Goal: Information Seeking & Learning: Learn about a topic

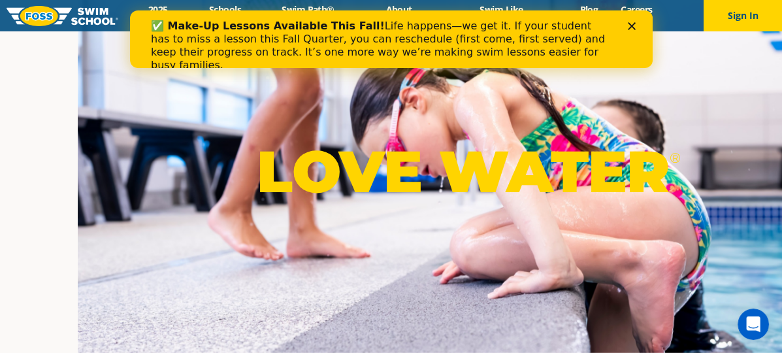
click at [635, 20] on div "✅ Make-Up Lessons Available This Fall! Life happens—we get it. If your student …" at bounding box center [390, 46] width 523 height 60
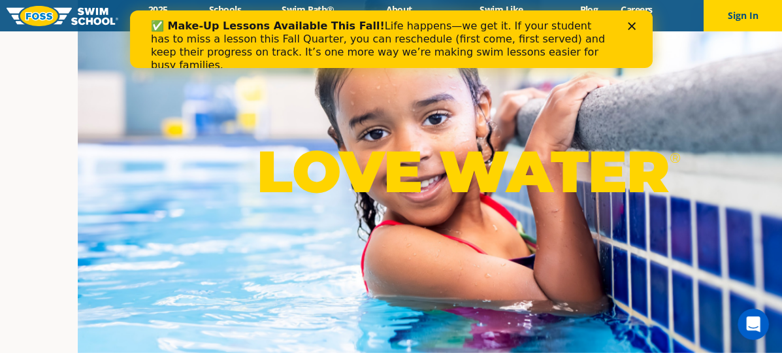
click at [632, 28] on polygon "Close" at bounding box center [631, 26] width 8 height 8
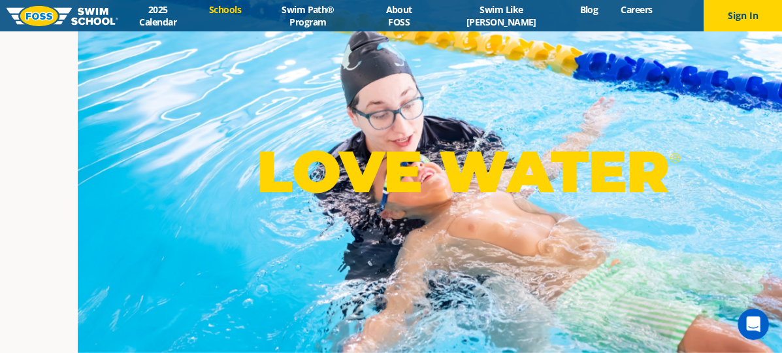
click at [241, 16] on link "Schools" at bounding box center [224, 9] width 55 height 12
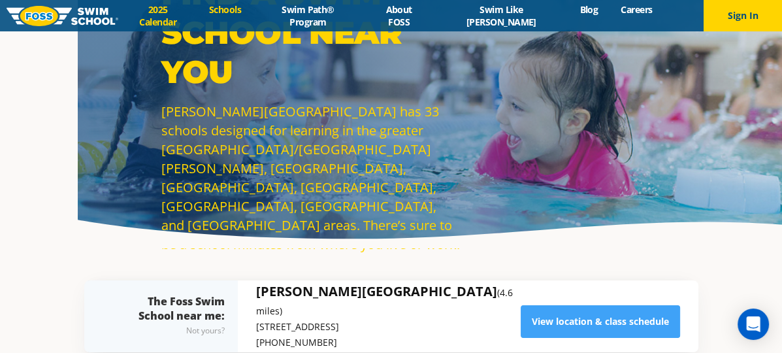
click at [190, 20] on link "2025 Calendar" at bounding box center [157, 15] width 79 height 25
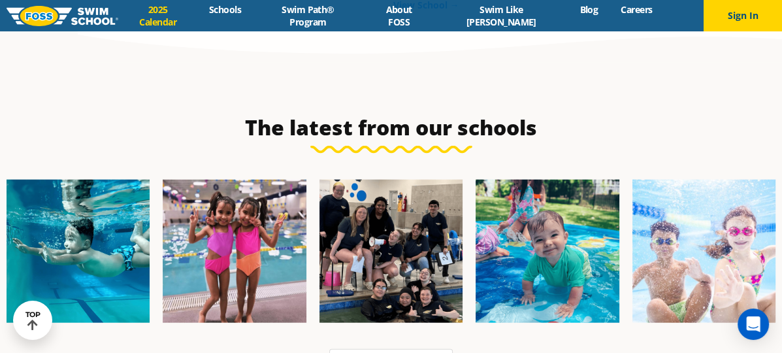
scroll to position [2548, 0]
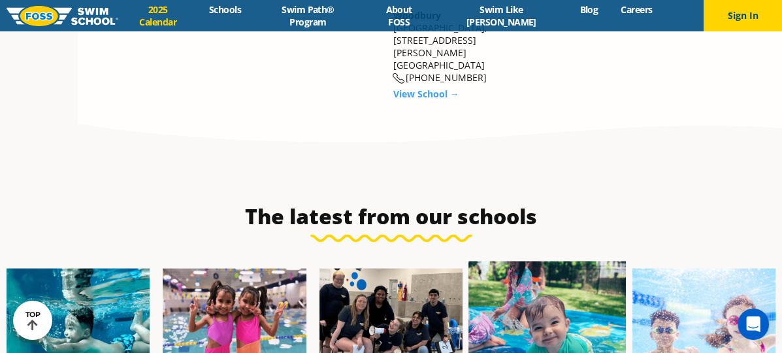
click at [468, 261] on img at bounding box center [546, 339] width 157 height 157
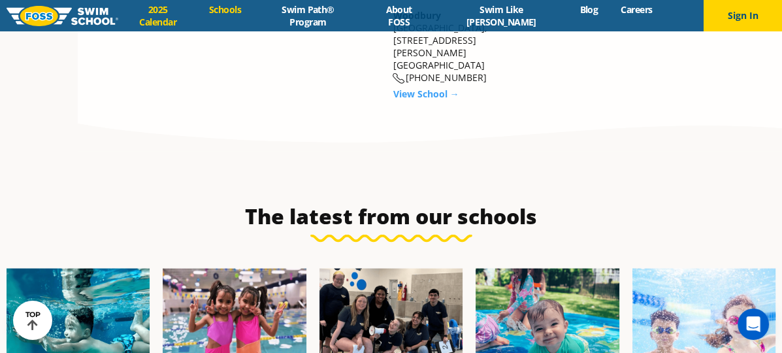
click at [244, 13] on link "Schools" at bounding box center [224, 9] width 55 height 12
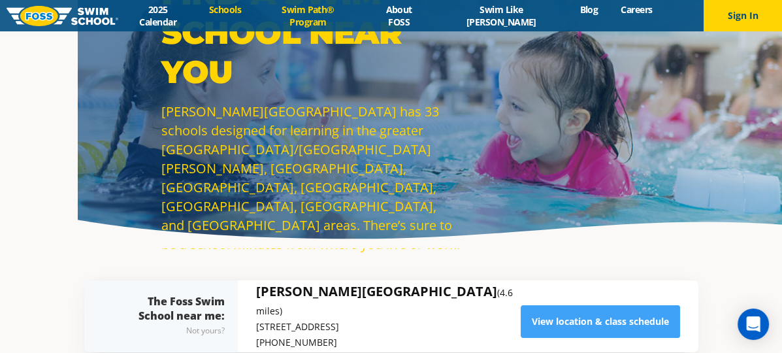
click at [323, 17] on link "Swim Path® Program" at bounding box center [307, 15] width 111 height 25
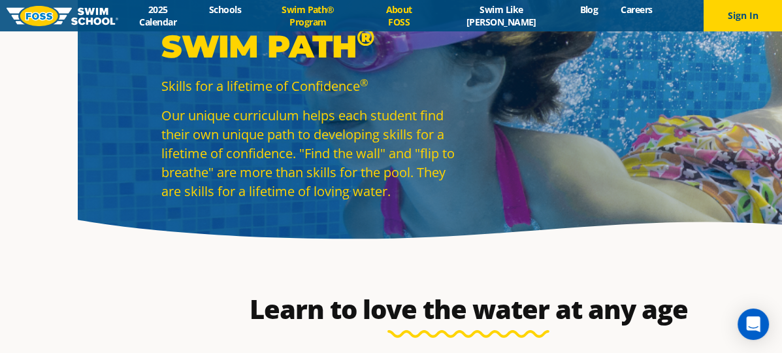
click at [419, 13] on link "About FOSS" at bounding box center [398, 15] width 71 height 25
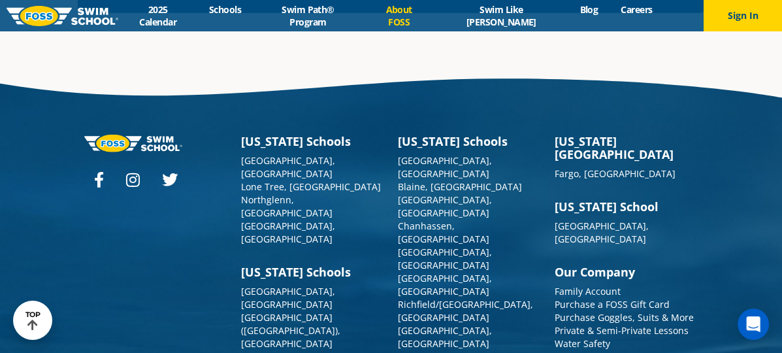
scroll to position [3447, 0]
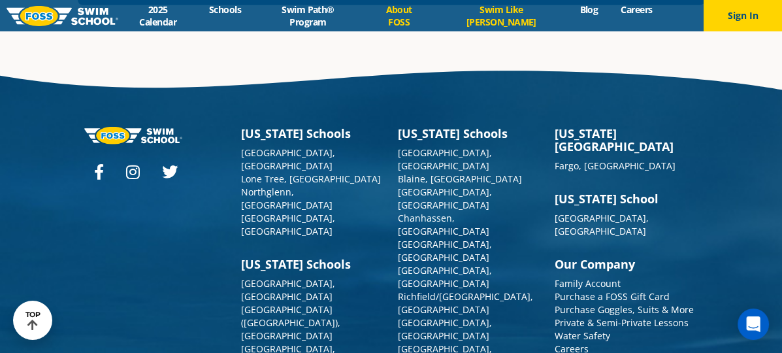
click at [487, 11] on link "Swim Like [PERSON_NAME]" at bounding box center [501, 15] width 134 height 25
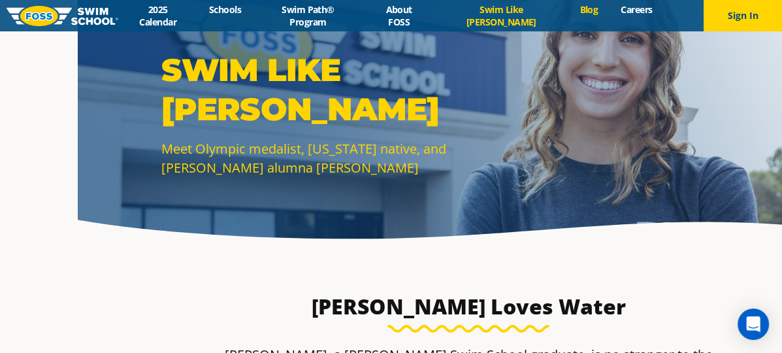
click at [573, 14] on link "Blog" at bounding box center [588, 9] width 41 height 12
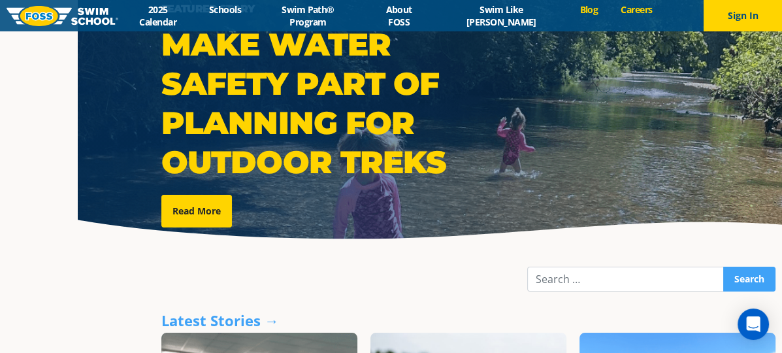
drag, startPoint x: 0, startPoint y: 0, endPoint x: 621, endPoint y: 14, distance: 621.5
click at [621, 14] on link "Careers" at bounding box center [637, 9] width 54 height 12
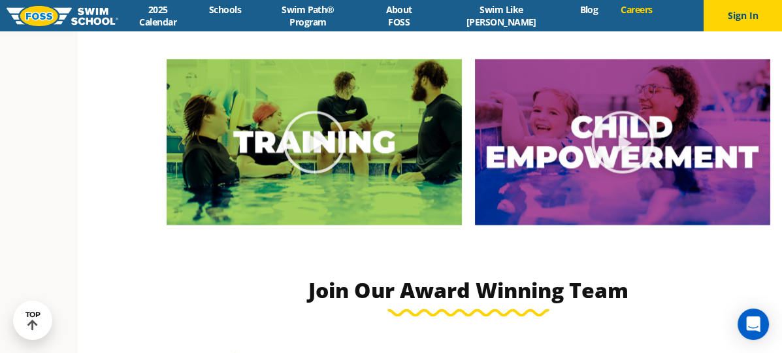
scroll to position [1568, 0]
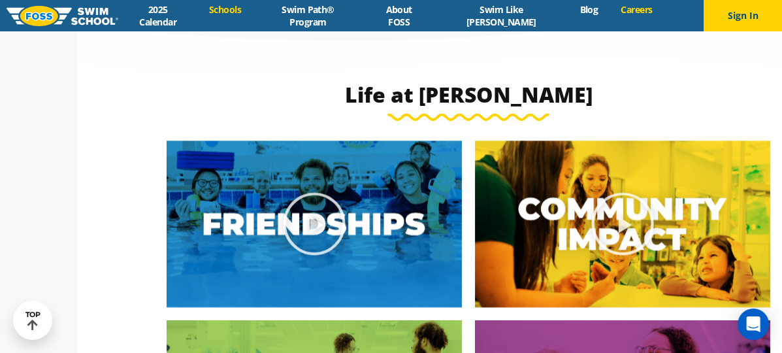
click at [243, 13] on link "Schools" at bounding box center [224, 9] width 55 height 12
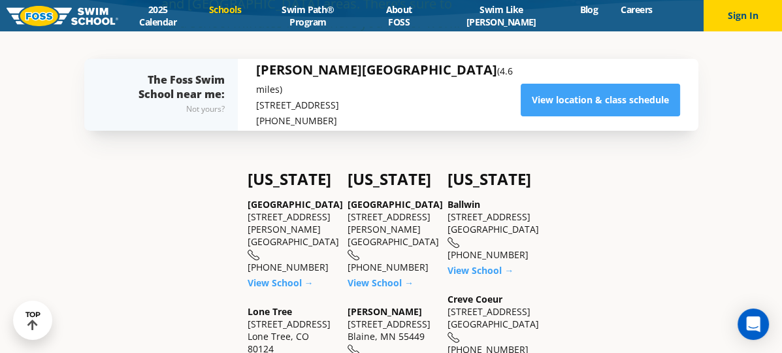
scroll to position [131, 0]
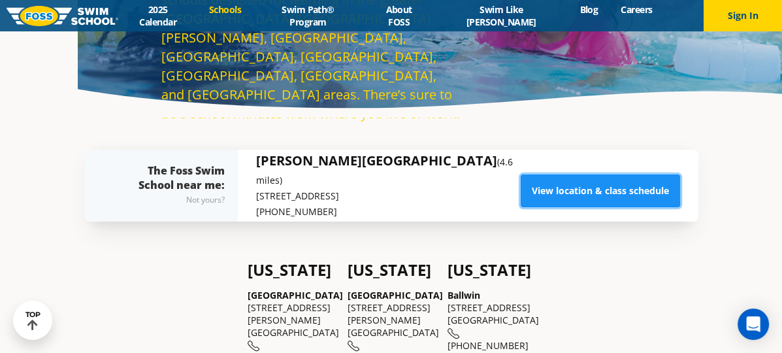
click at [576, 188] on link "View location & class schedule" at bounding box center [600, 190] width 159 height 33
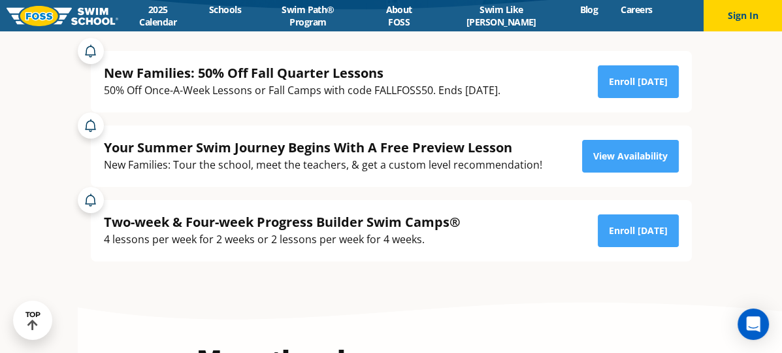
scroll to position [196, 0]
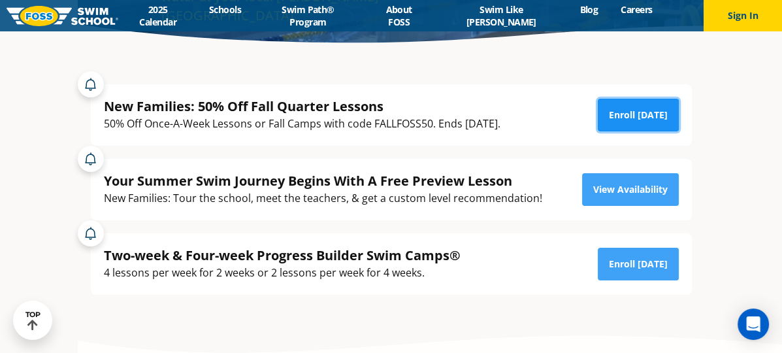
click at [642, 116] on link "Enroll Today" at bounding box center [638, 115] width 81 height 33
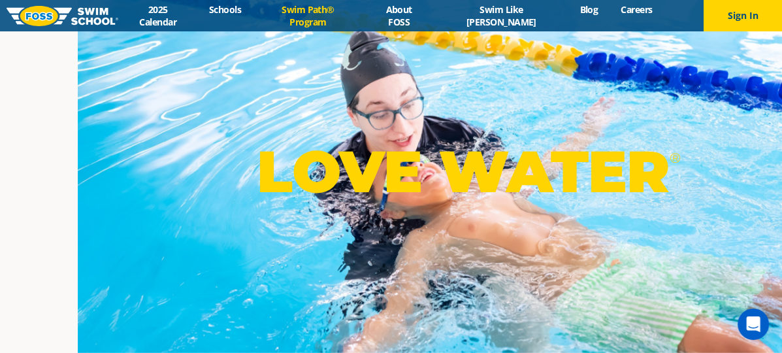
click at [329, 17] on link "Swim Path® Program" at bounding box center [307, 15] width 111 height 25
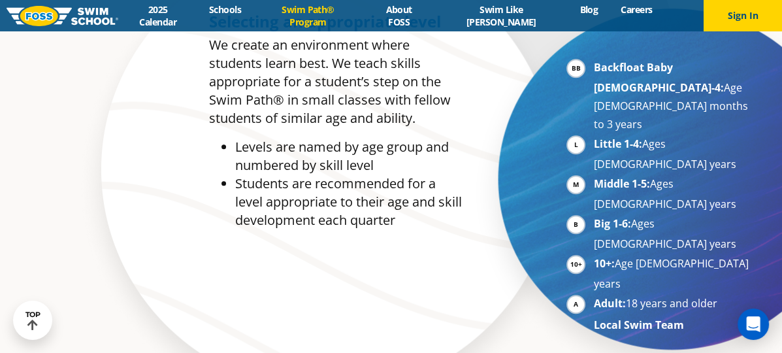
scroll to position [653, 0]
